Goal: Information Seeking & Learning: Compare options

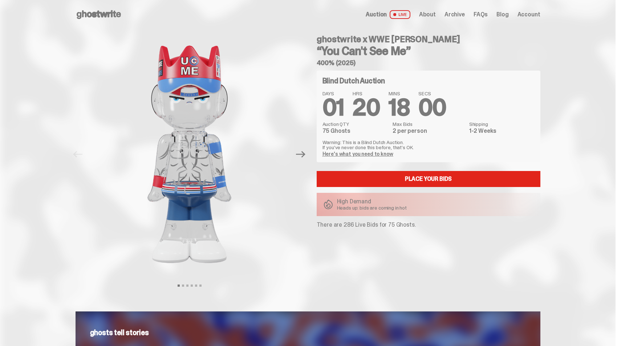
click at [434, 16] on span "About" at bounding box center [427, 15] width 17 height 6
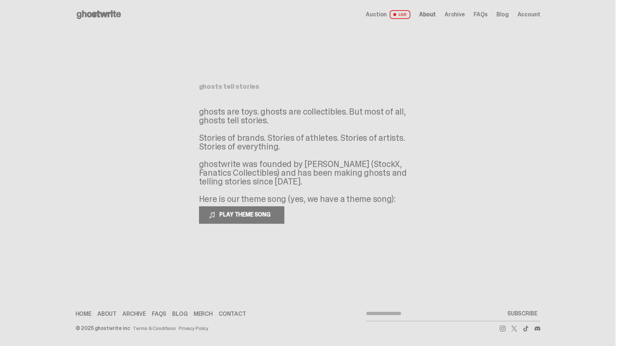
click at [387, 13] on span "Auction" at bounding box center [376, 15] width 21 height 6
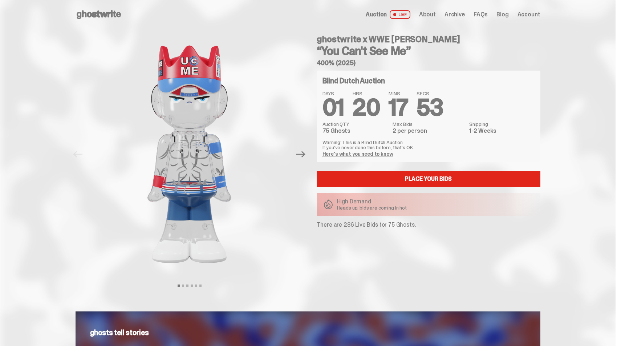
click at [106, 16] on icon at bounding box center [99, 15] width 47 height 12
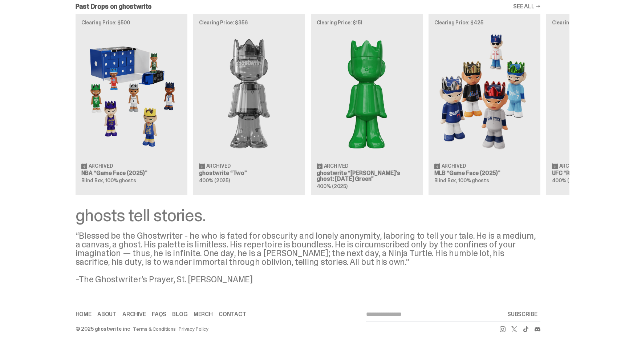
scroll to position [371, 0]
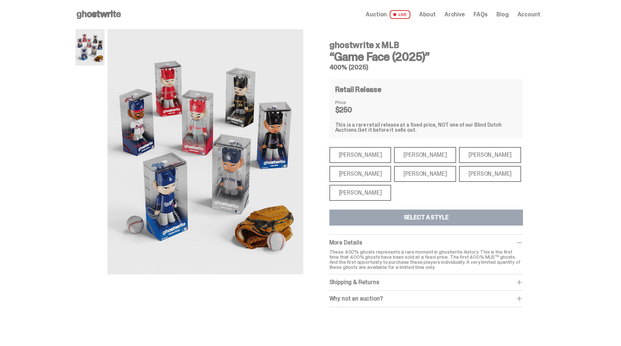
click at [361, 163] on div "Mike Trout Mike Trout Paul Skenes Paul Skenes Ronald Acuña Jr. Ronald Acuña Jr.…" at bounding box center [427, 174] width 194 height 54
click at [361, 174] on div "[PERSON_NAME]" at bounding box center [361, 174] width 62 height 16
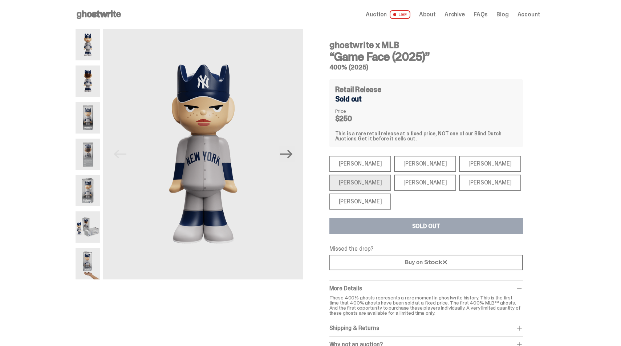
click at [356, 200] on div "[PERSON_NAME]" at bounding box center [361, 201] width 62 height 16
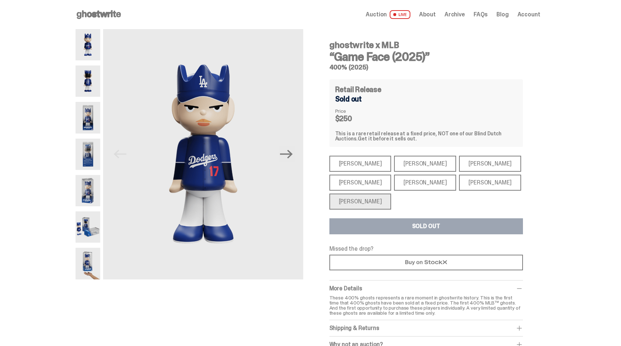
click at [396, 183] on div "[PERSON_NAME]" at bounding box center [425, 182] width 62 height 16
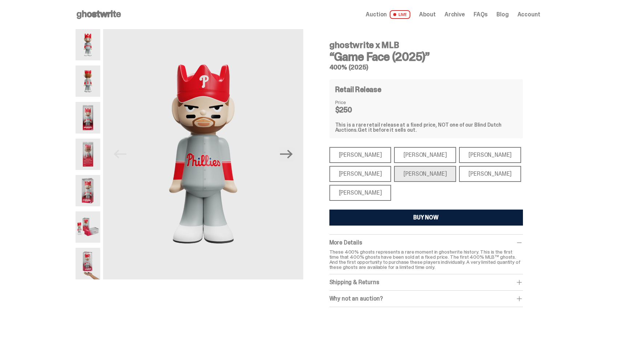
click at [459, 175] on div "[PERSON_NAME]" at bounding box center [490, 174] width 62 height 16
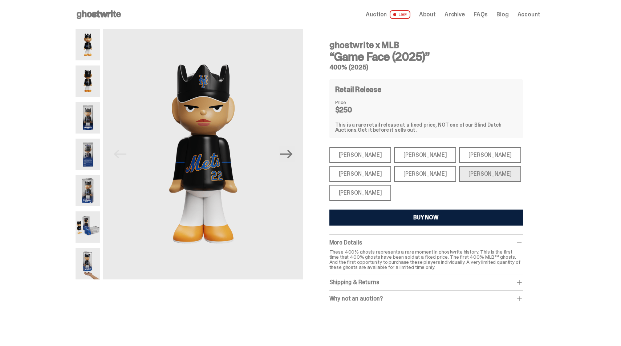
click at [460, 154] on div "[PERSON_NAME]" at bounding box center [490, 155] width 62 height 16
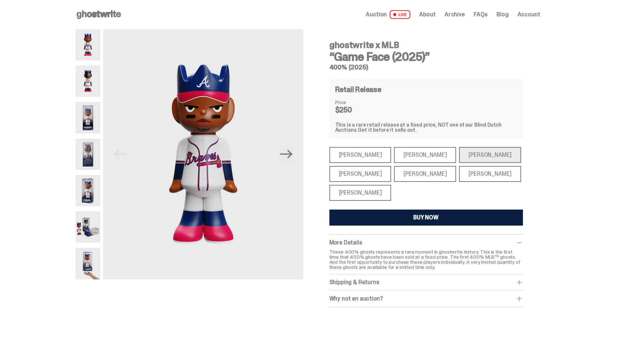
click at [410, 153] on div "[PERSON_NAME]" at bounding box center [425, 155] width 62 height 16
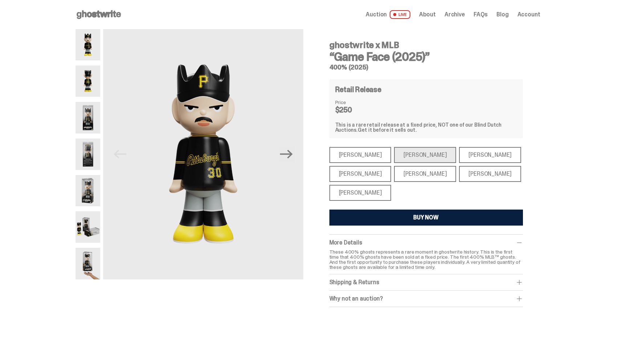
click at [357, 153] on div "[PERSON_NAME]" at bounding box center [361, 155] width 62 height 16
